Goal: Information Seeking & Learning: Learn about a topic

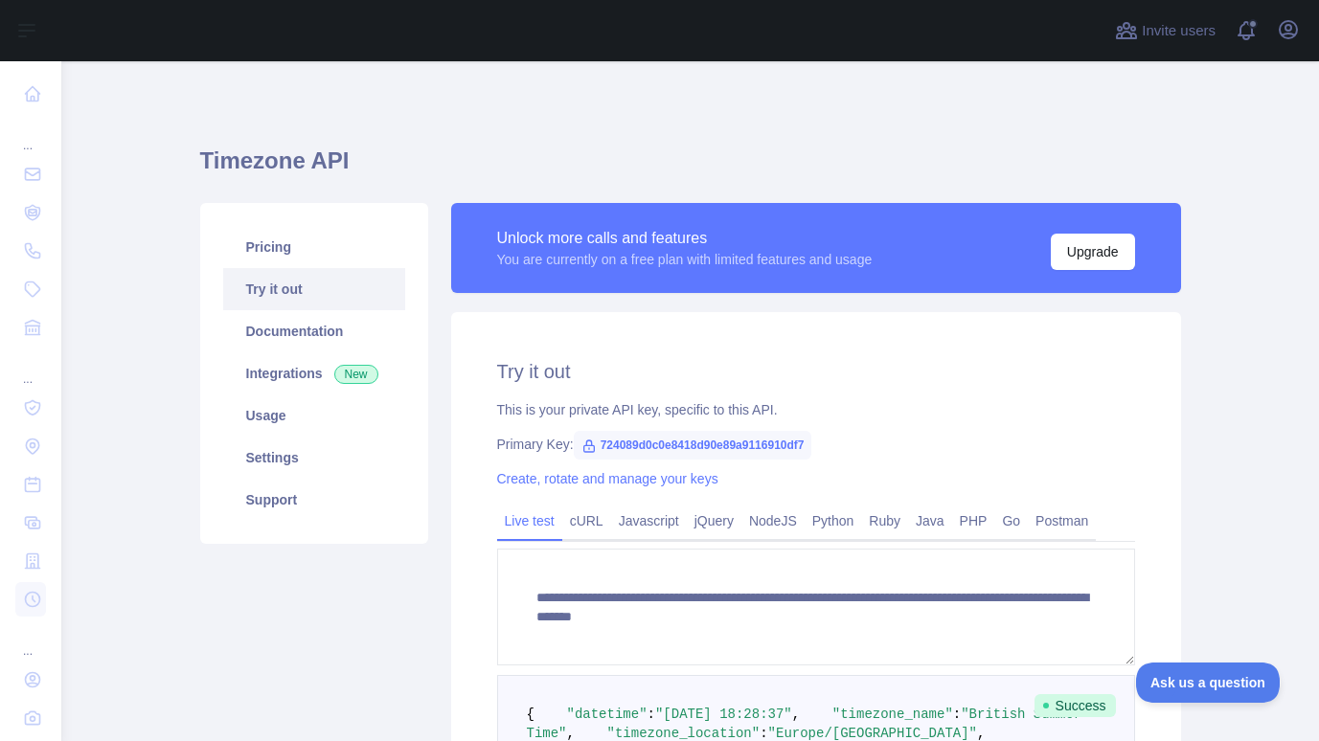
click at [737, 446] on span "724089d0c0e8418d90e89a9116910df7" at bounding box center [693, 445] width 239 height 29
drag, startPoint x: 589, startPoint y: 444, endPoint x: 824, endPoint y: 443, distance: 234.7
click at [824, 443] on div "Primary Key: 724089d0c0e8418d90e89a9116910df7" at bounding box center [816, 444] width 638 height 19
copy span "724089d0c0e8418d90e89a9116910df7"
click at [140, 177] on main "**********" at bounding box center [690, 401] width 1258 height 680
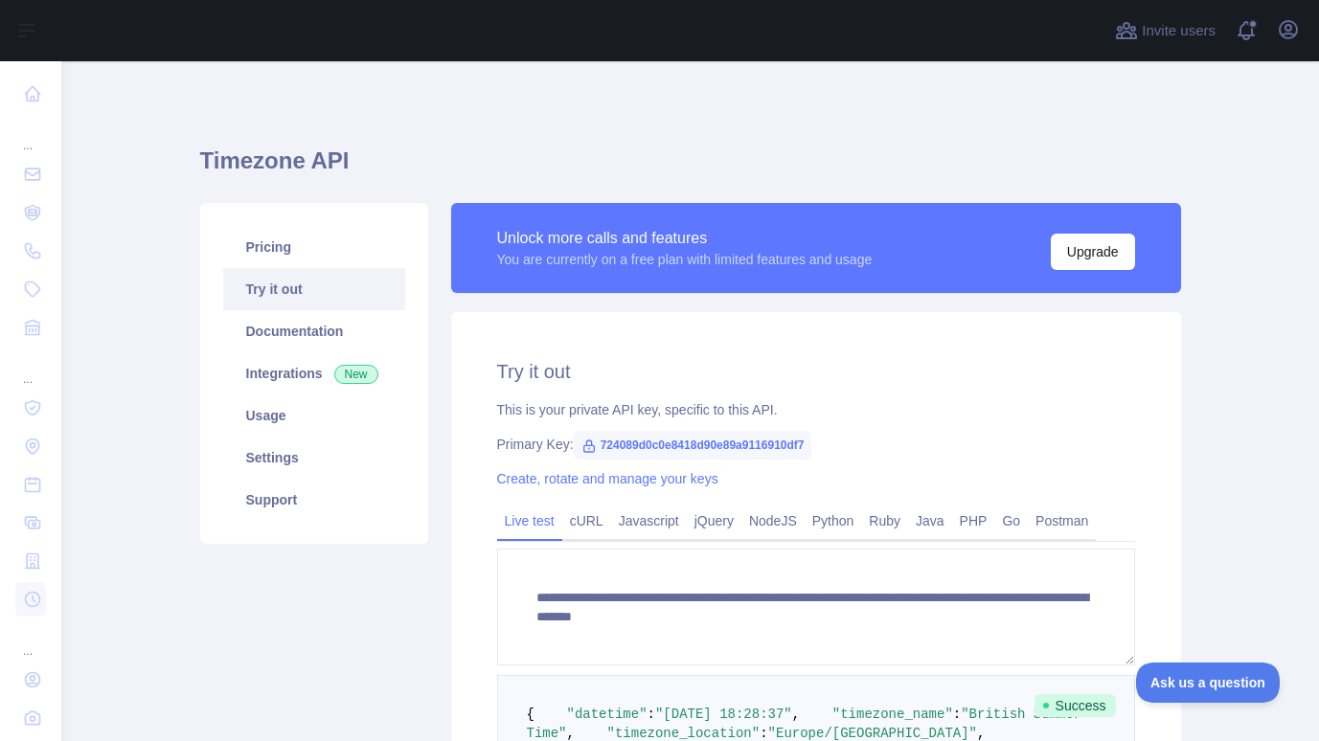
scroll to position [96, 0]
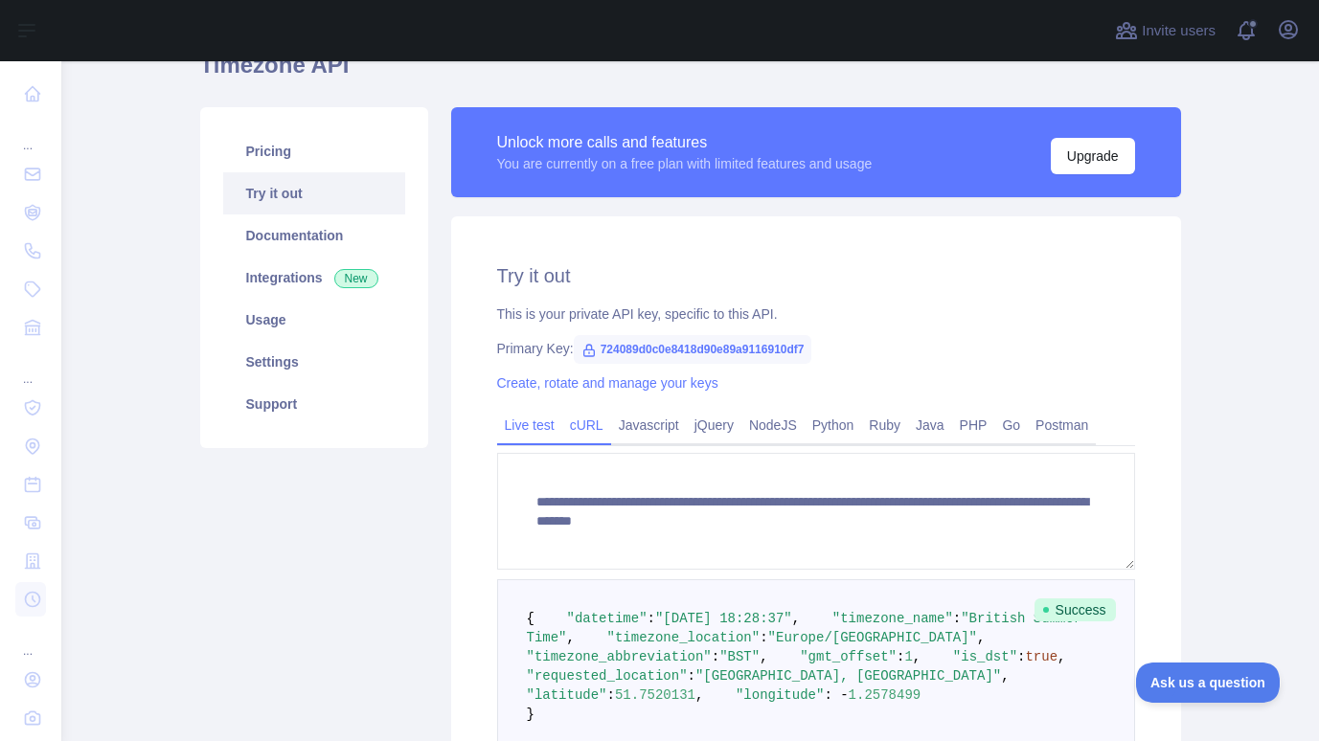
click at [578, 424] on link "cURL" at bounding box center [586, 425] width 49 height 31
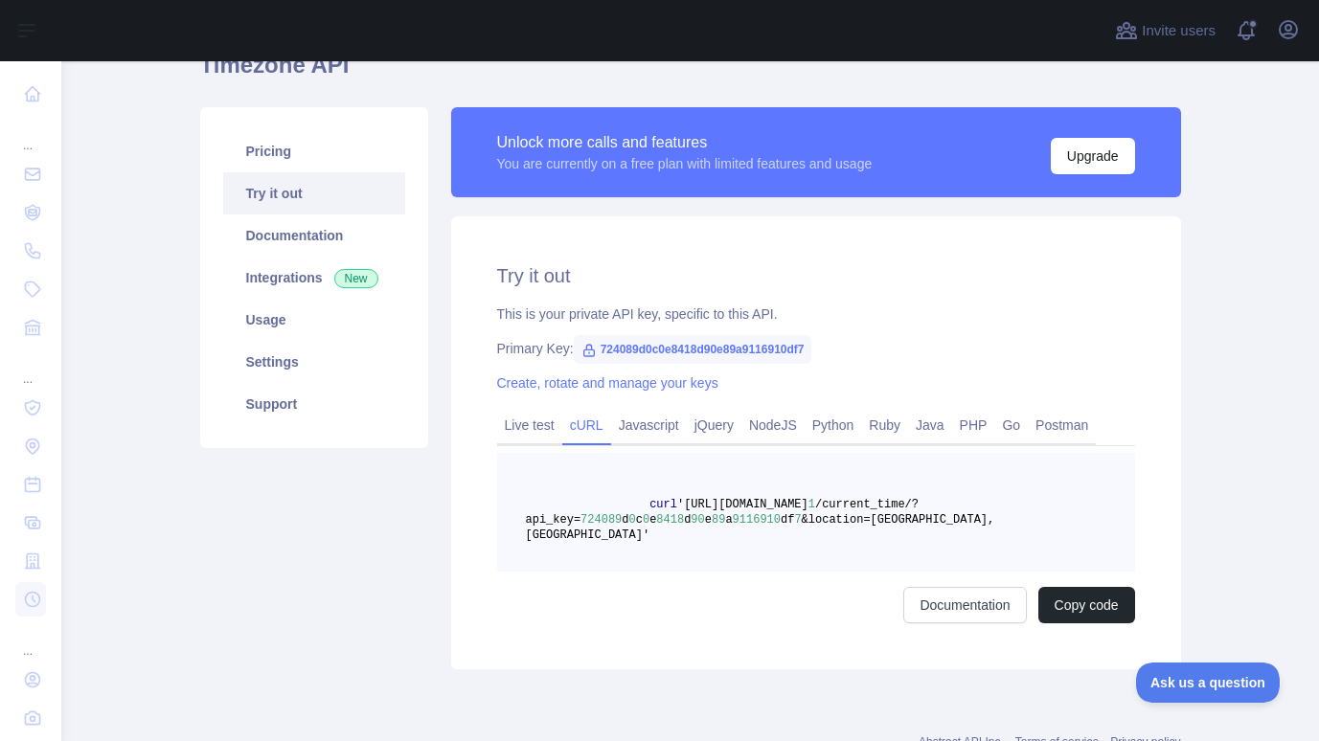
scroll to position [150, 0]
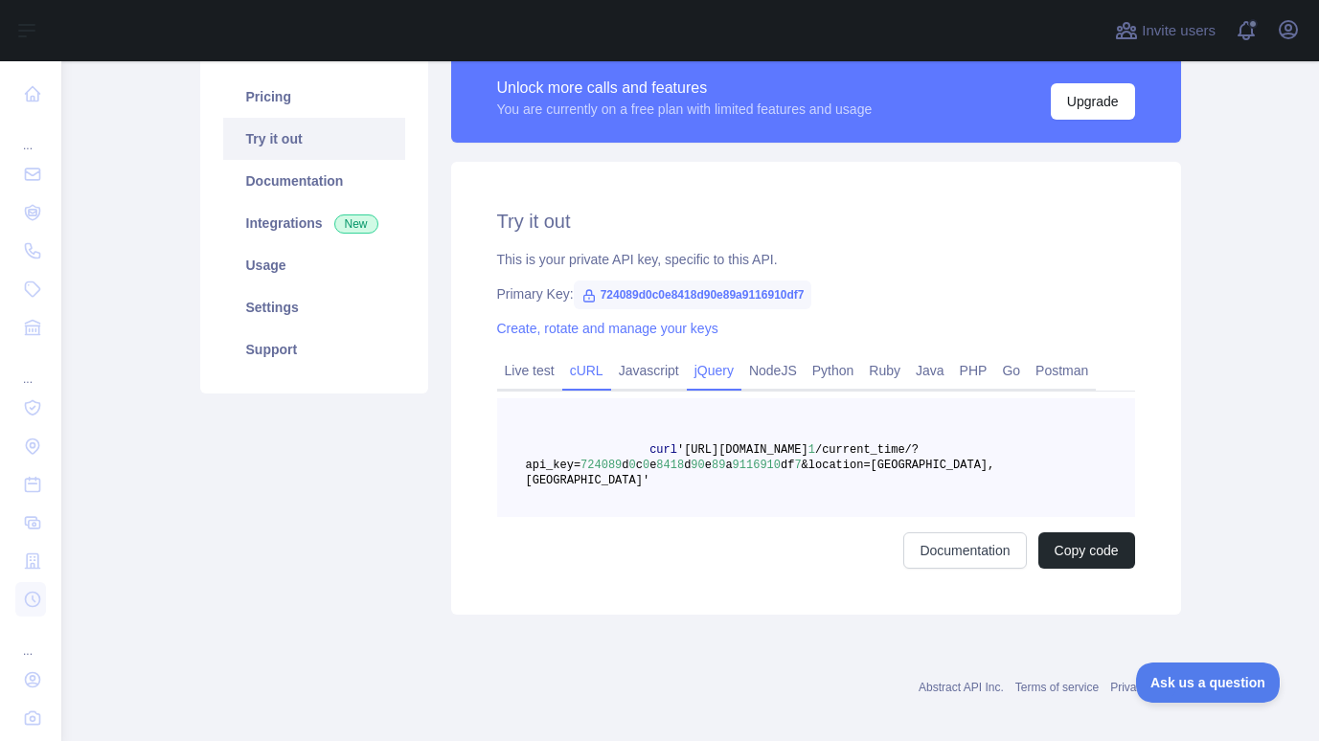
click at [706, 371] on link "jQuery" at bounding box center [714, 370] width 55 height 31
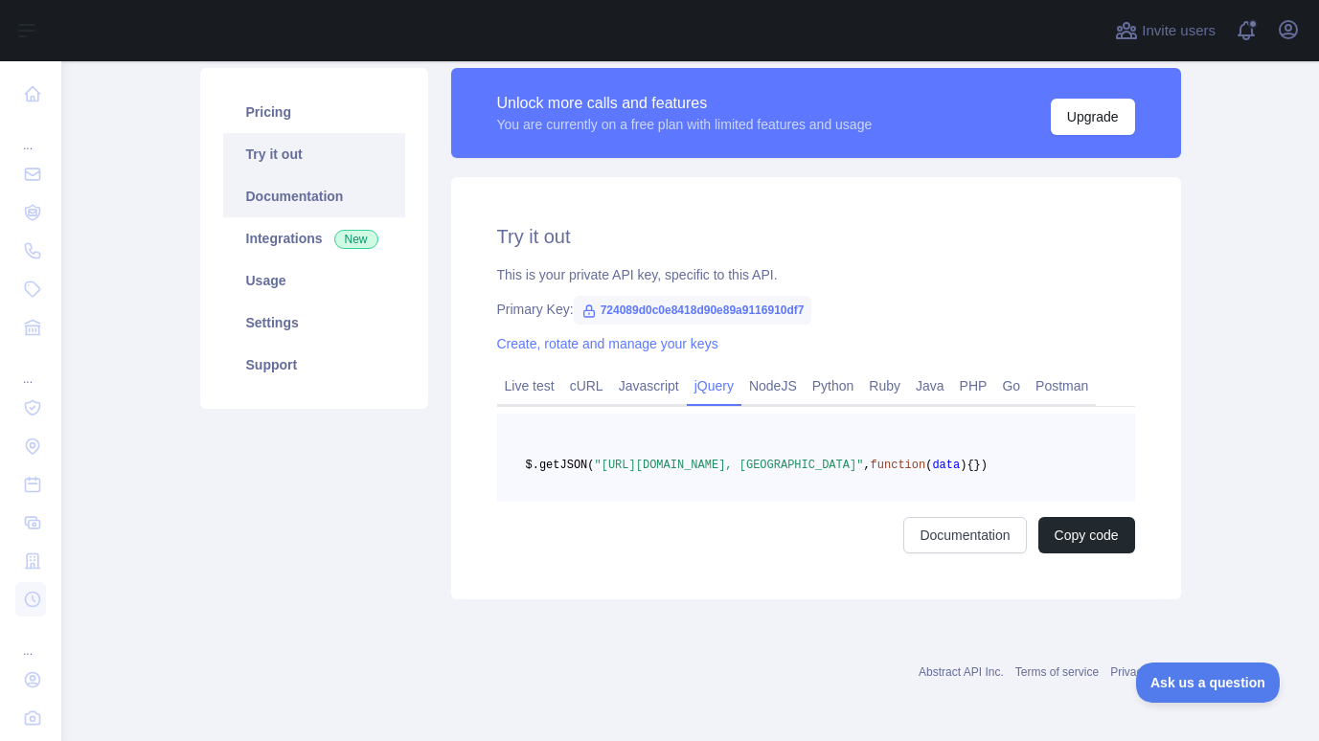
click at [285, 187] on link "Documentation" at bounding box center [314, 196] width 182 height 42
click at [773, 371] on link "NodeJS" at bounding box center [772, 386] width 63 height 31
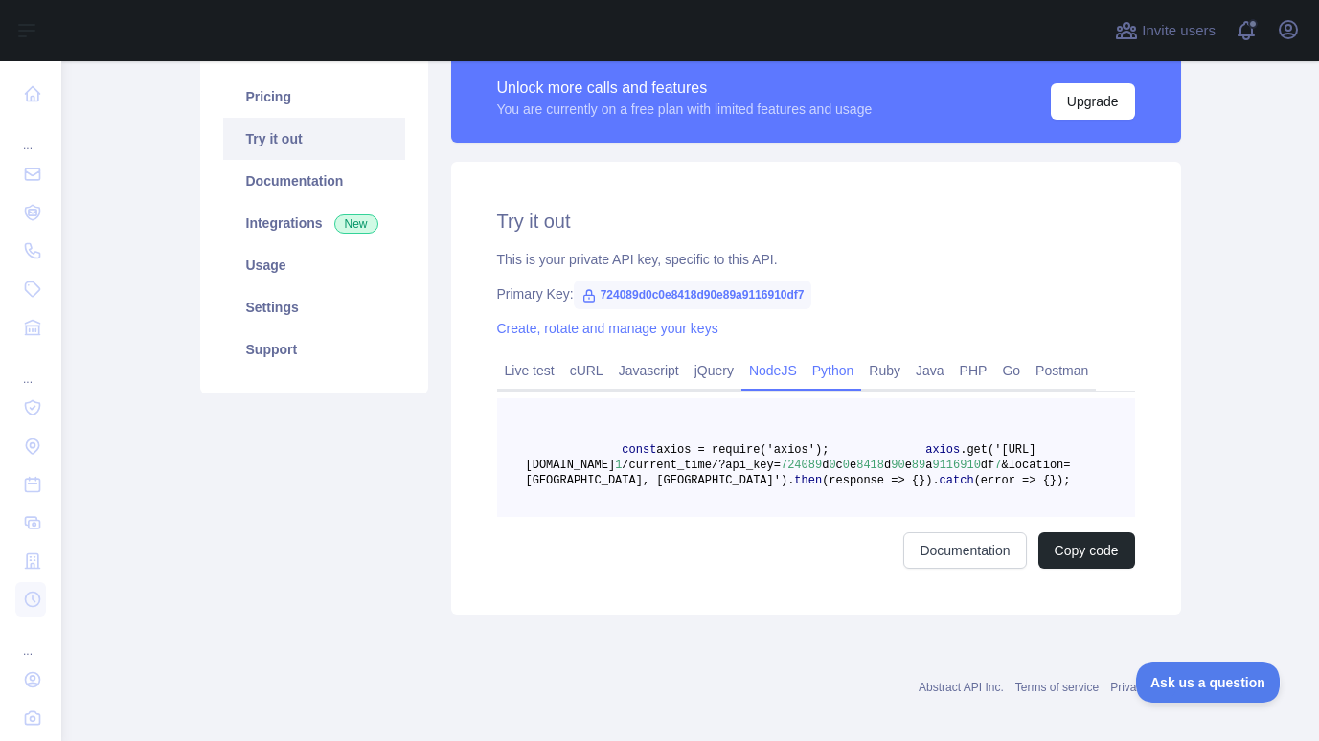
click at [823, 365] on link "Python" at bounding box center [833, 370] width 57 height 31
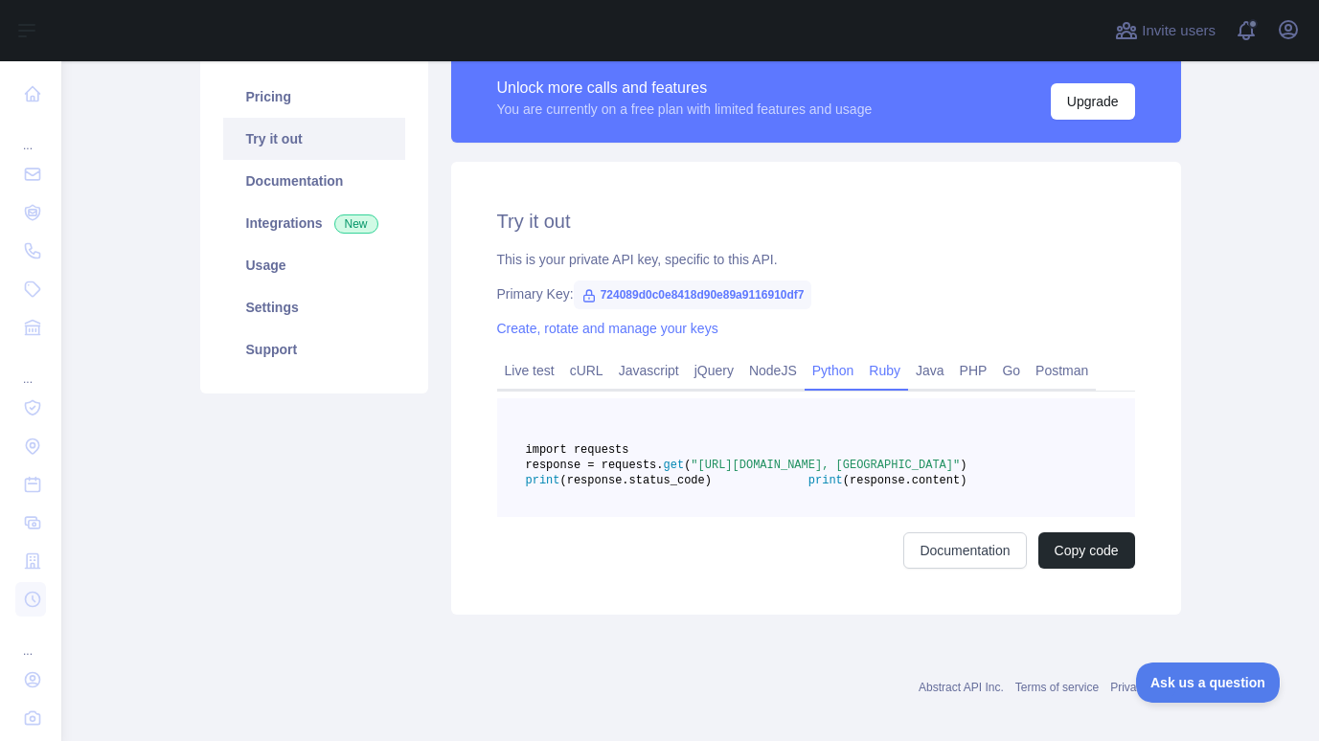
click at [882, 372] on link "Ruby" at bounding box center [884, 370] width 47 height 31
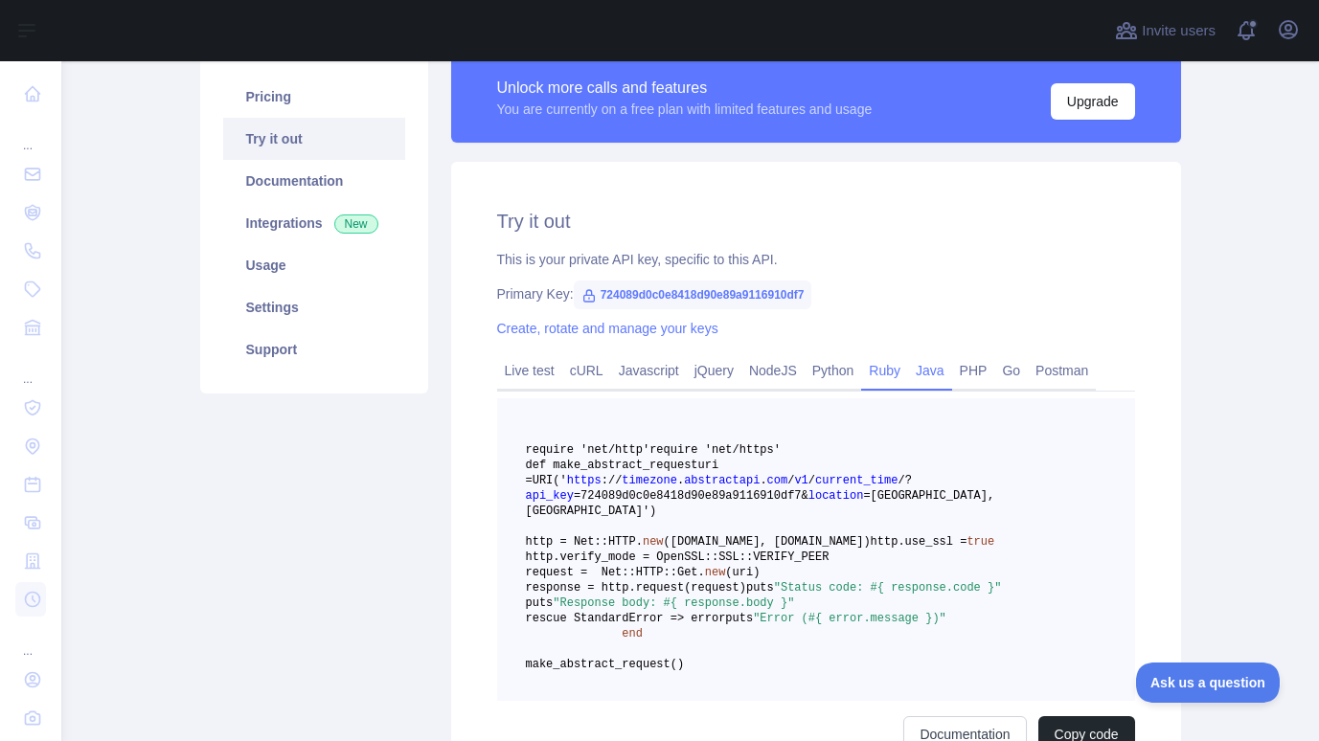
click at [934, 374] on link "Java" at bounding box center [930, 370] width 44 height 31
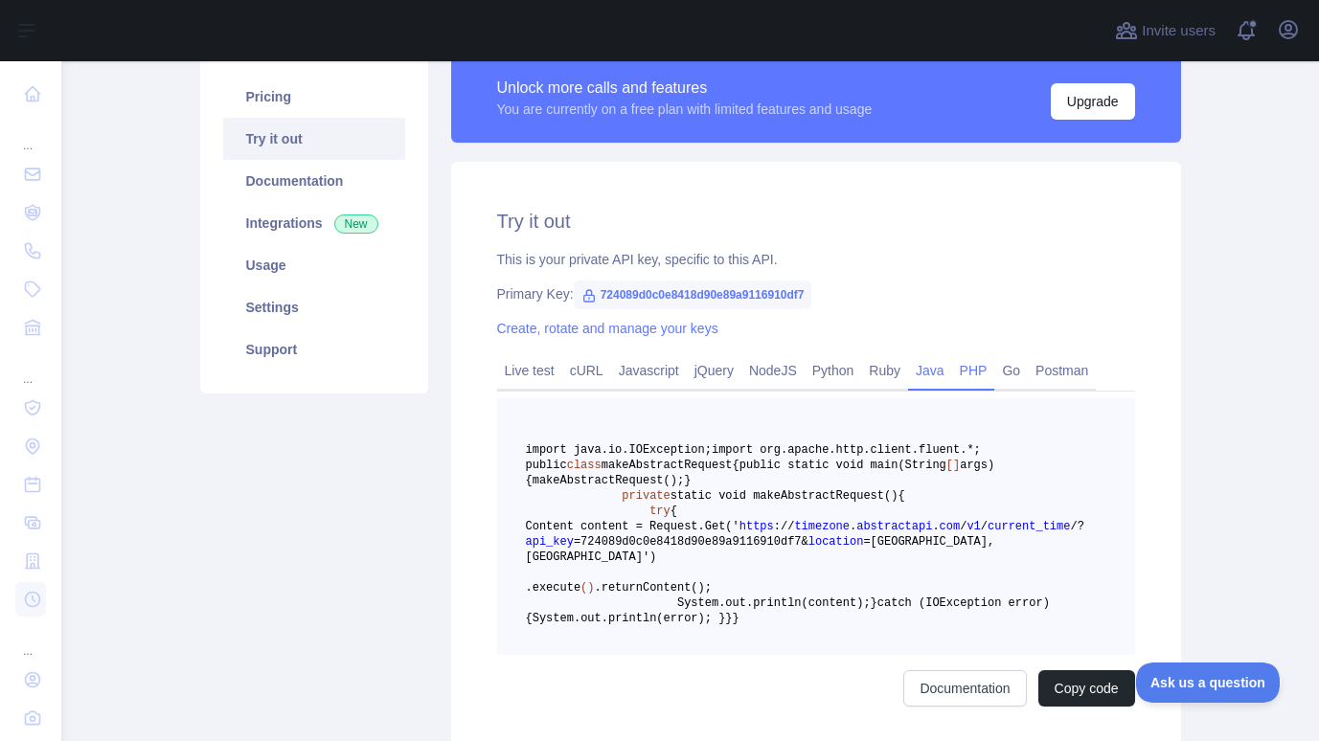
click at [966, 372] on link "PHP" at bounding box center [973, 370] width 43 height 31
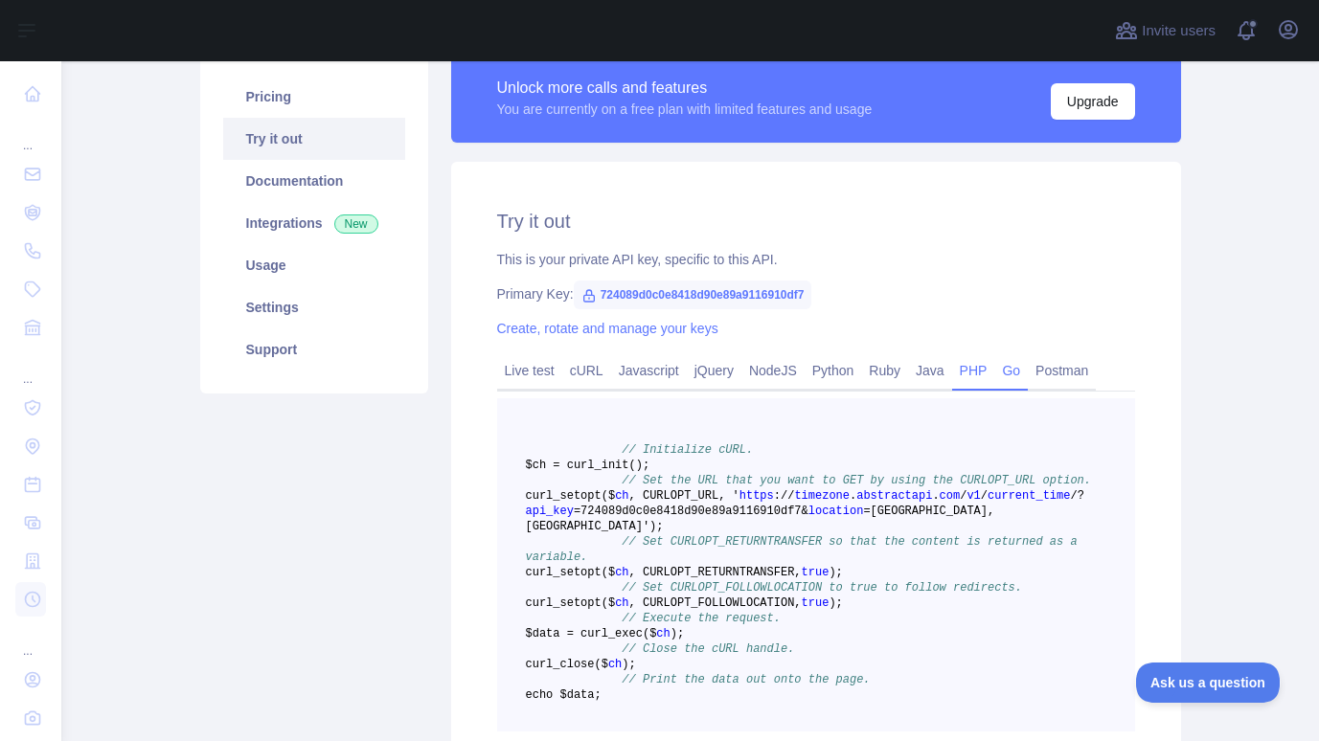
click at [1004, 374] on link "Go" at bounding box center [1011, 370] width 34 height 31
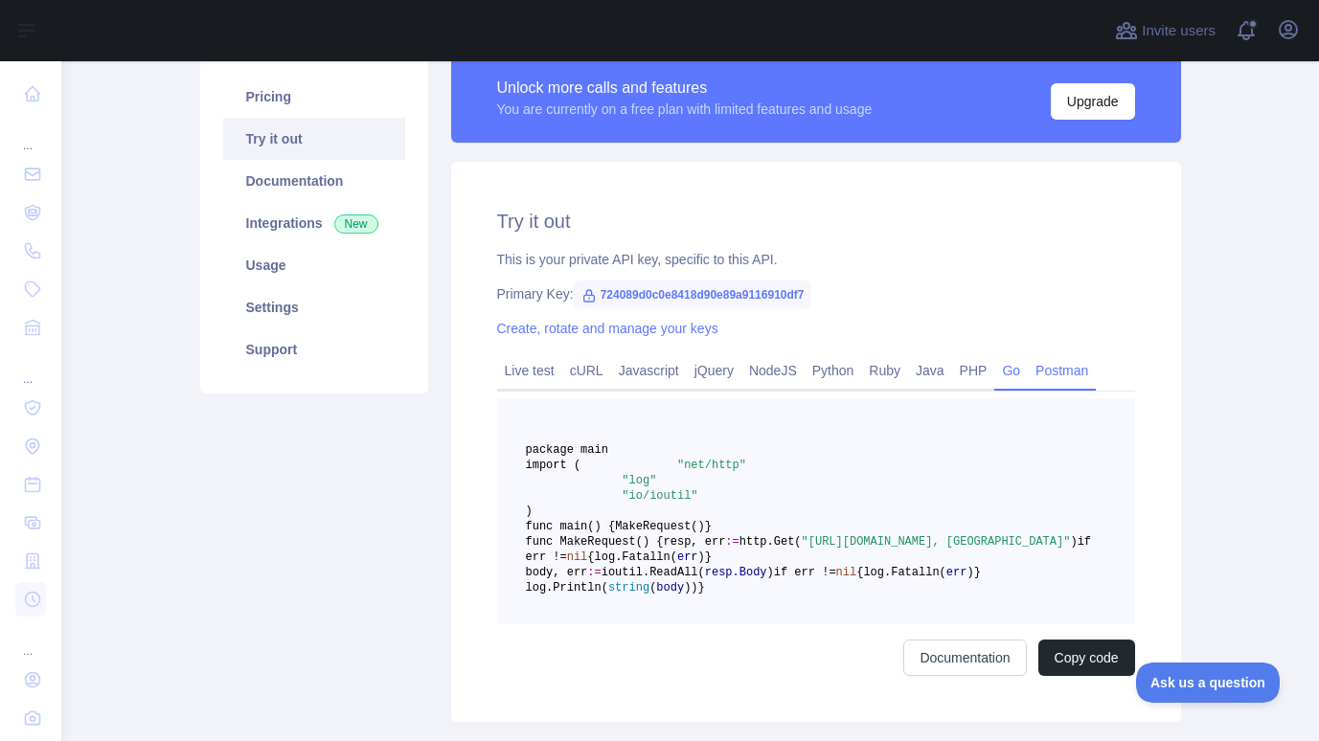
click at [1045, 376] on link "Postman" at bounding box center [1062, 370] width 68 height 31
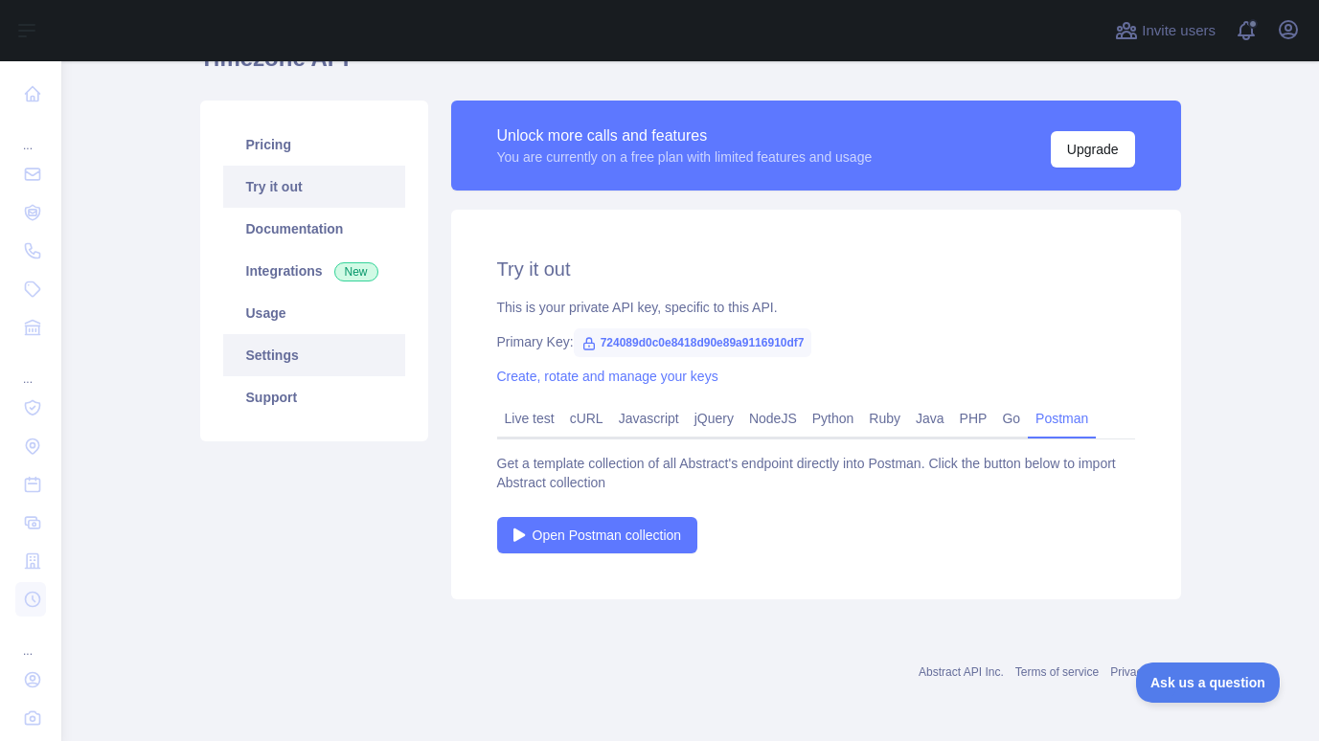
click at [267, 358] on link "Settings" at bounding box center [314, 355] width 182 height 42
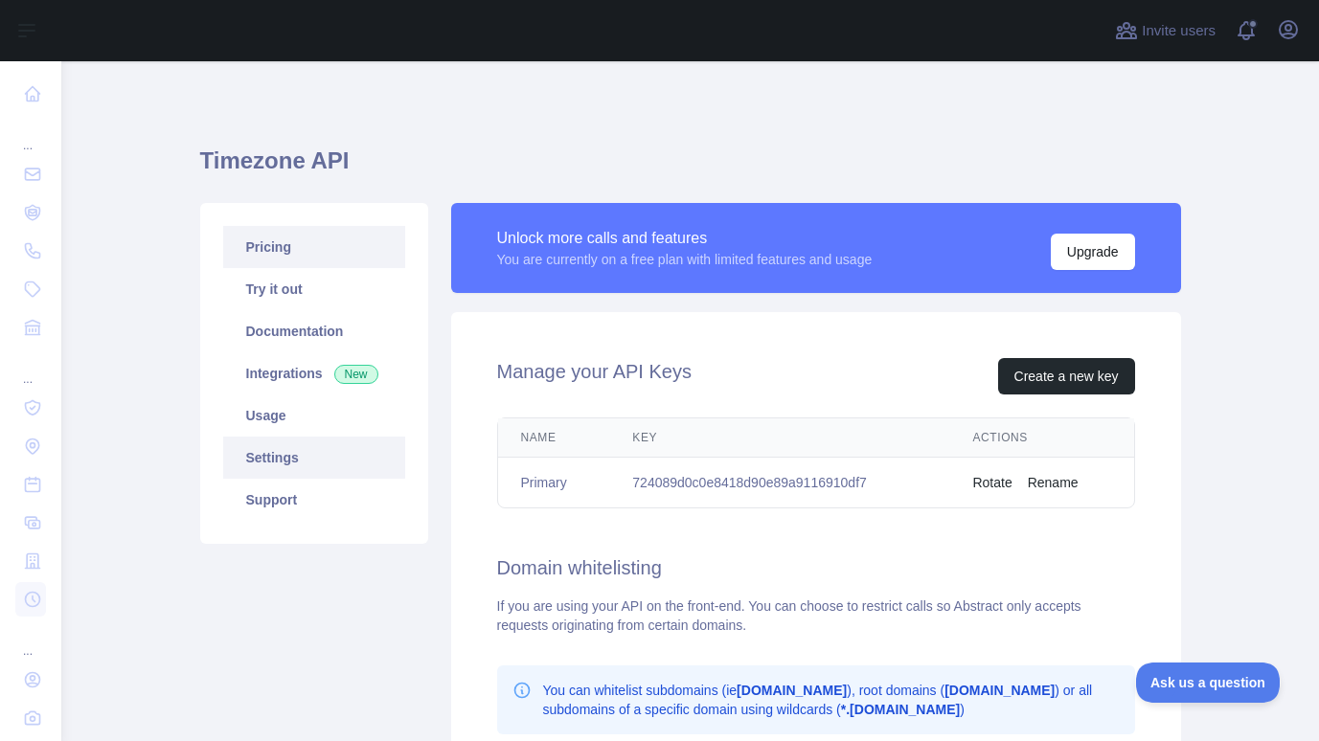
click at [260, 246] on link "Pricing" at bounding box center [314, 247] width 182 height 42
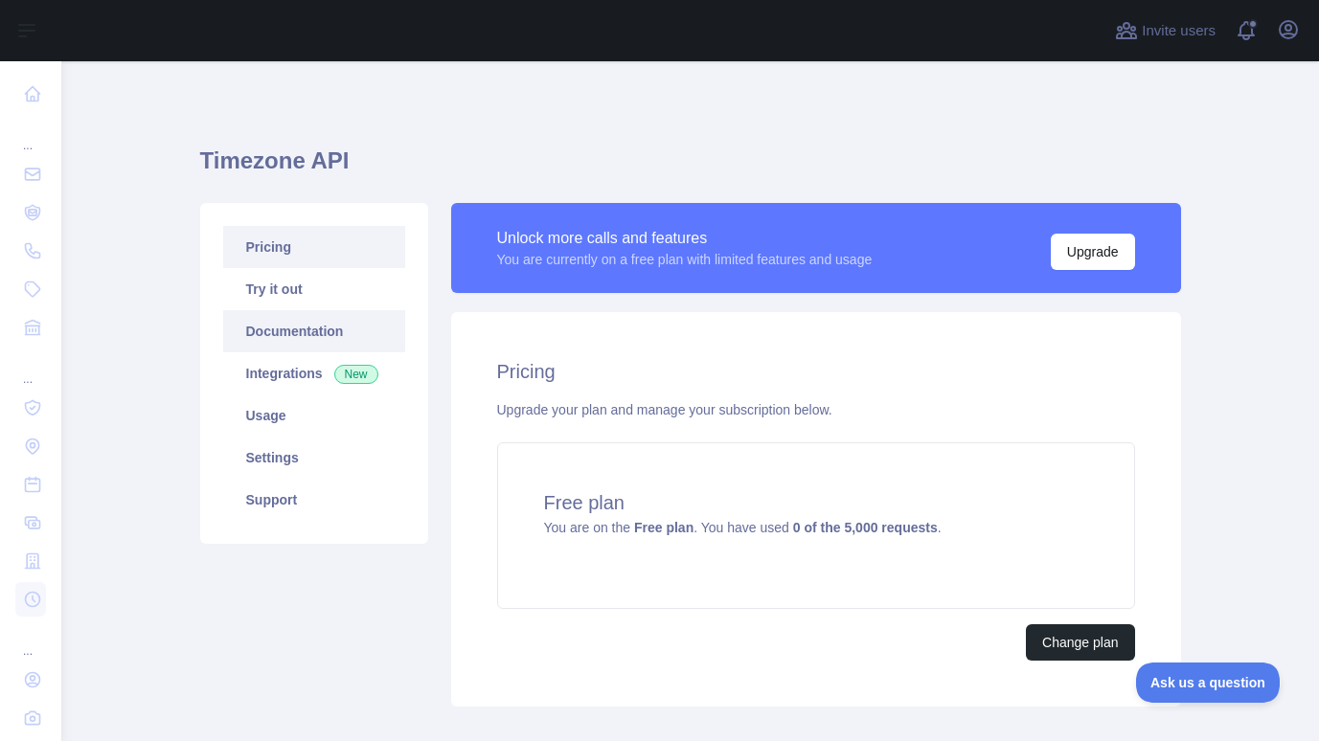
click at [273, 330] on link "Documentation" at bounding box center [314, 331] width 182 height 42
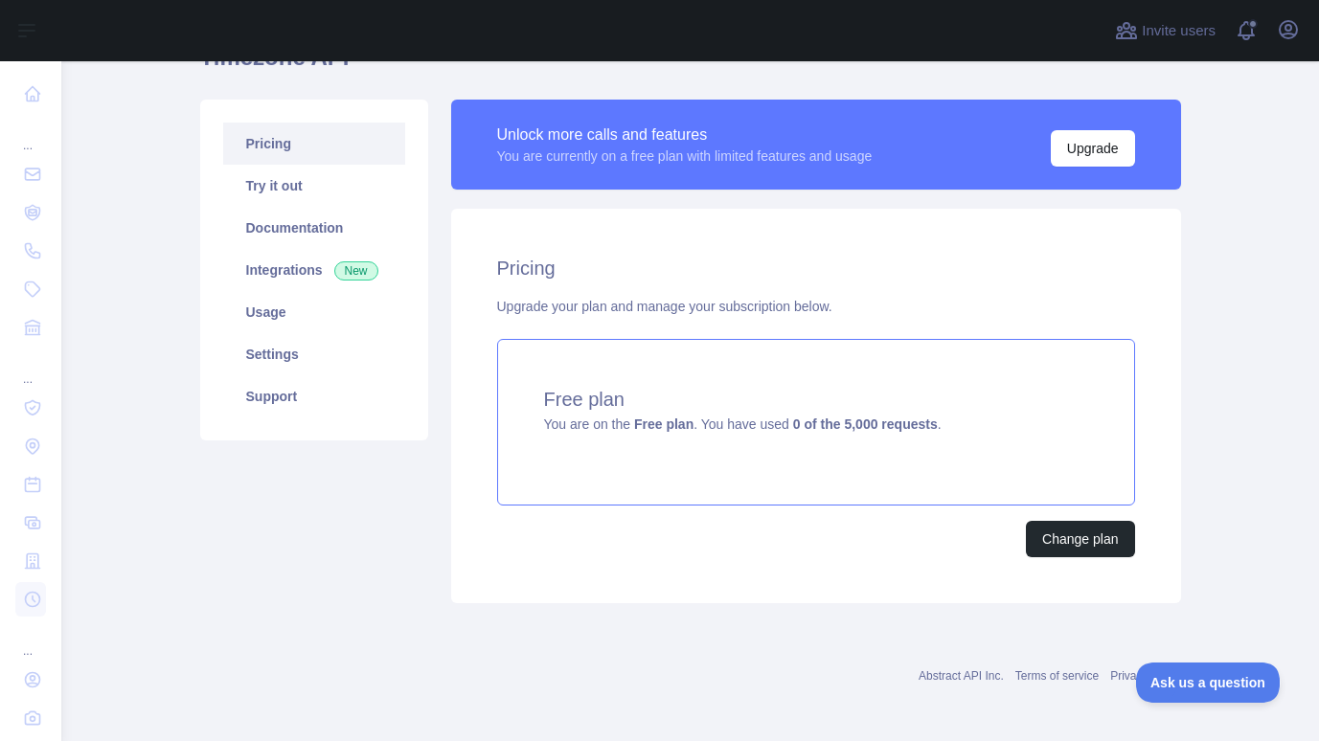
scroll to position [107, 0]
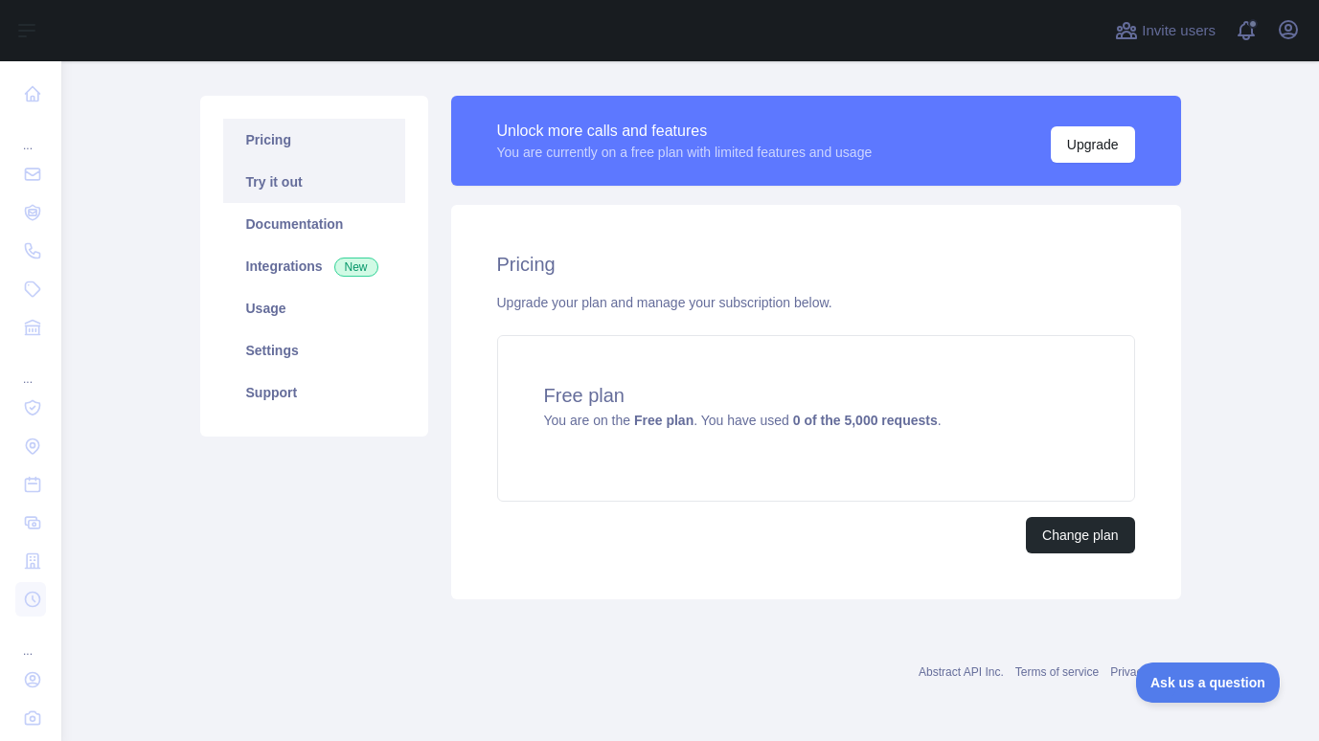
click at [282, 180] on link "Try it out" at bounding box center [314, 182] width 182 height 42
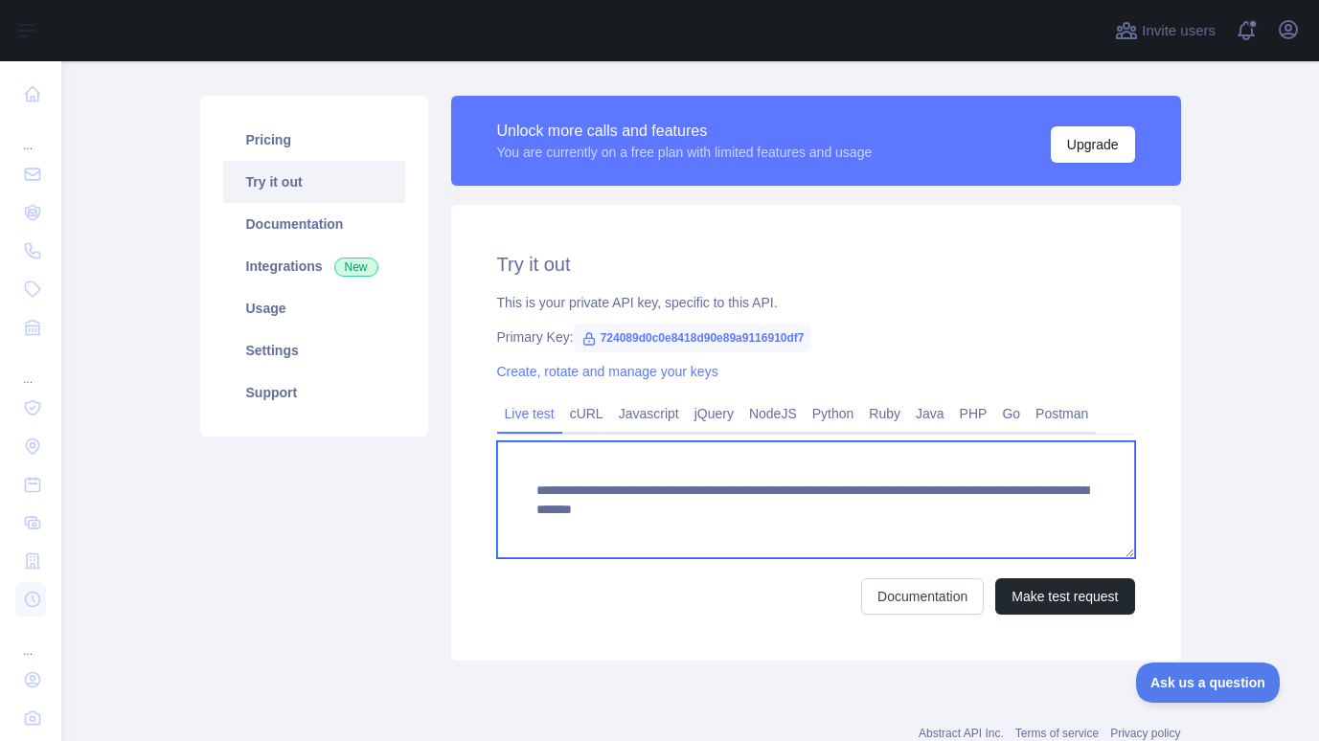
drag, startPoint x: 871, startPoint y: 512, endPoint x: 823, endPoint y: 515, distance: 48.0
click at [823, 515] on textarea "**********" at bounding box center [816, 500] width 638 height 117
drag, startPoint x: 577, startPoint y: 512, endPoint x: 534, endPoint y: 511, distance: 43.1
click at [534, 511] on textarea "**********" at bounding box center [816, 500] width 638 height 117
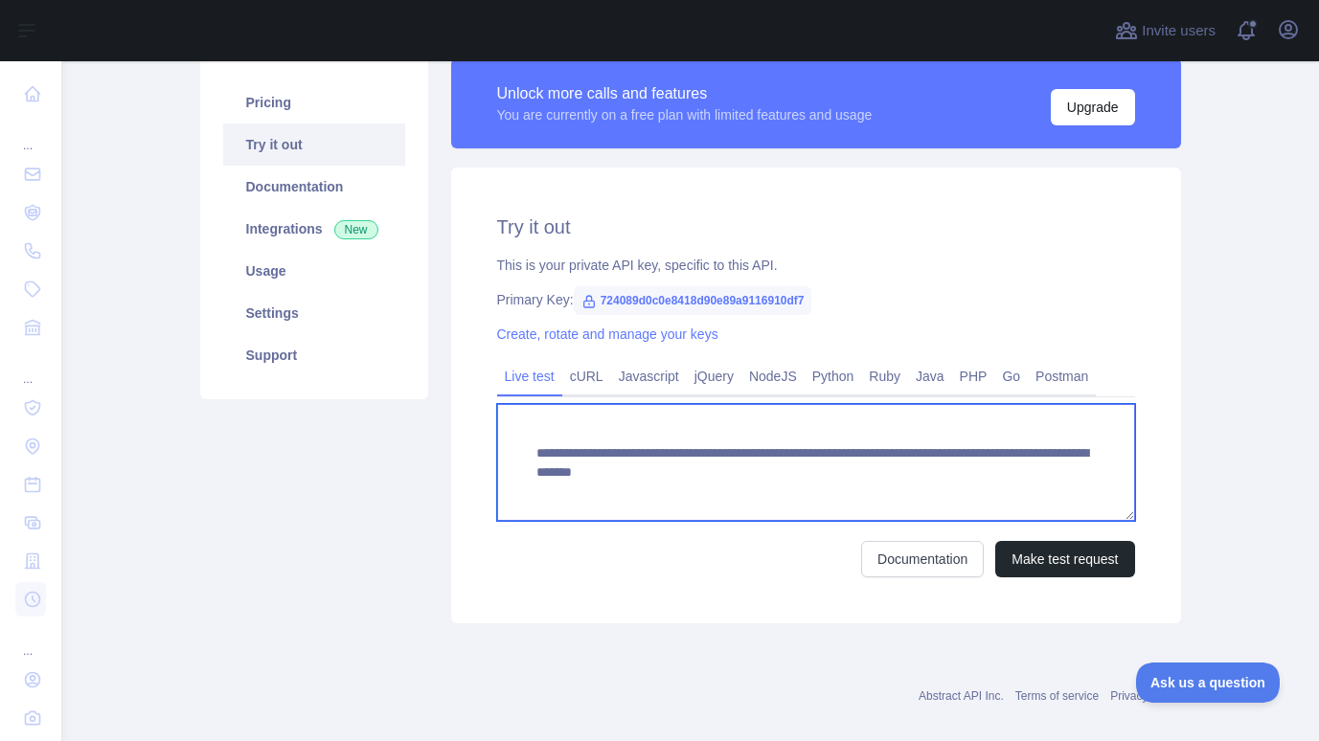
scroll to position [169, 0]
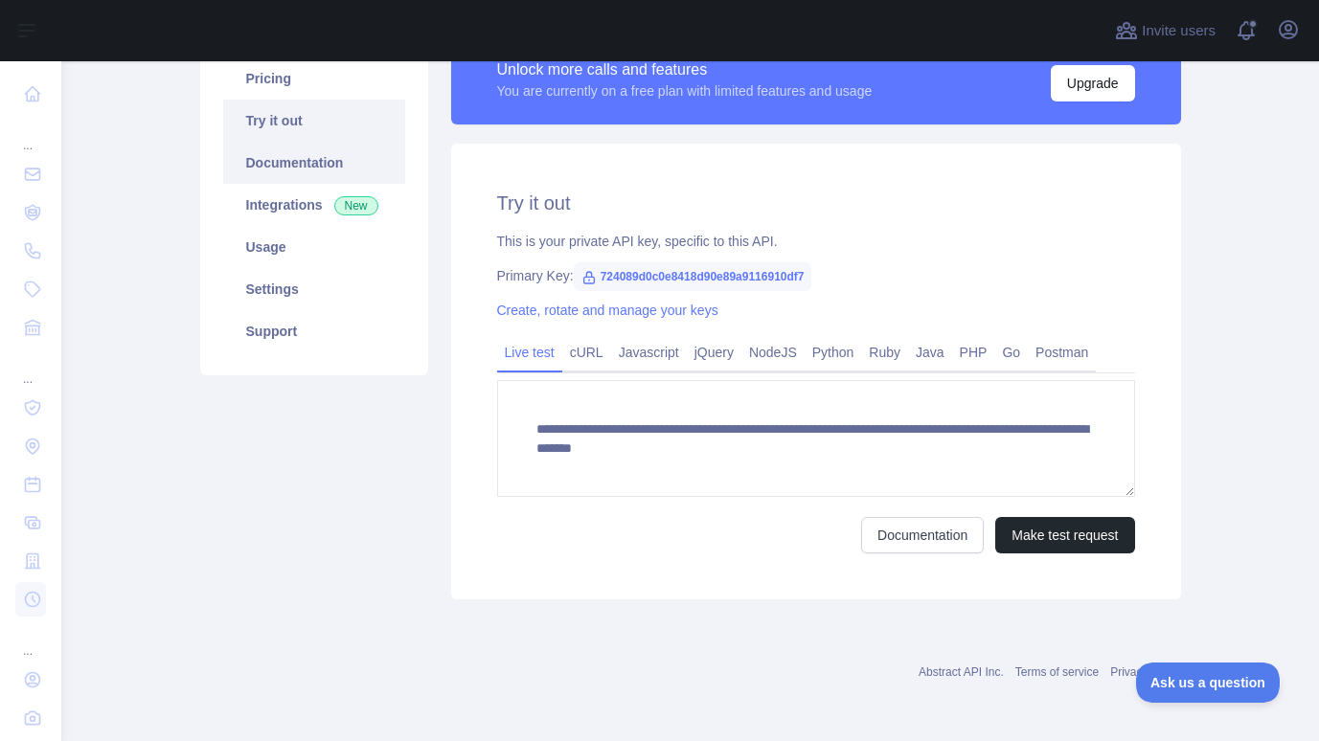
click at [304, 167] on link "Documentation" at bounding box center [314, 163] width 182 height 42
